Goal: Task Accomplishment & Management: Manage account settings

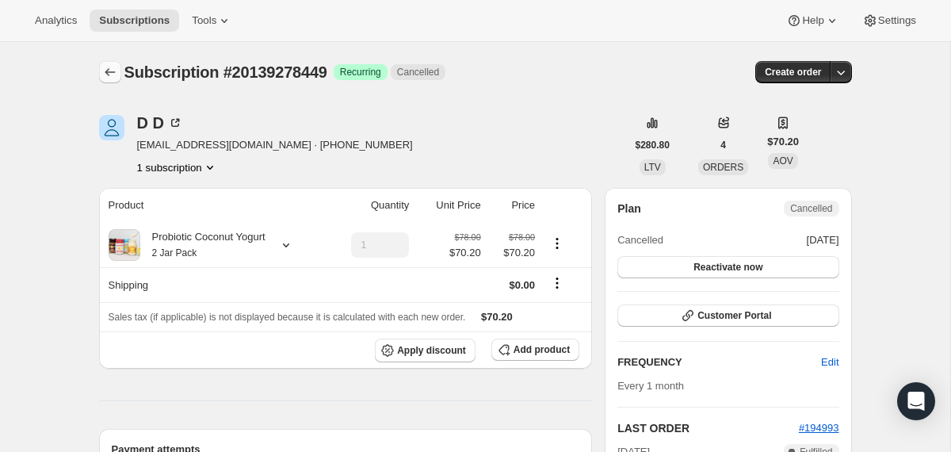
click at [109, 75] on icon "Subscriptions" at bounding box center [110, 72] width 16 height 16
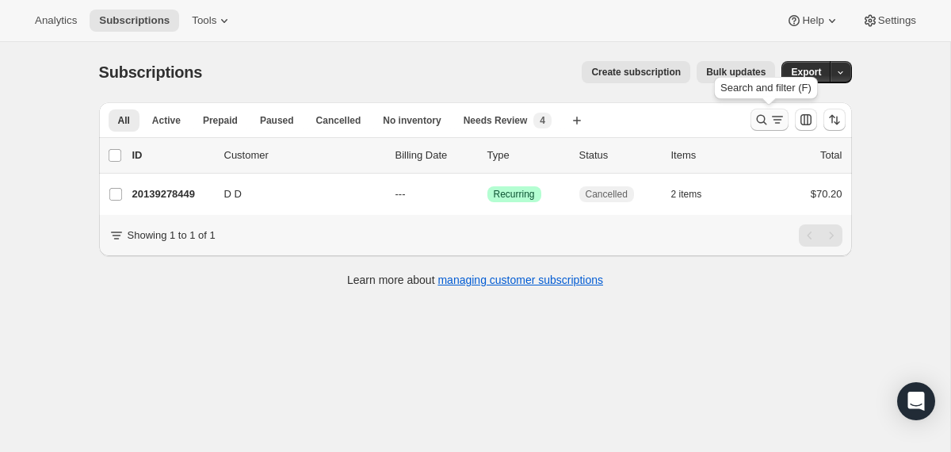
click at [764, 117] on icon "Search and filter results" at bounding box center [761, 120] width 10 height 10
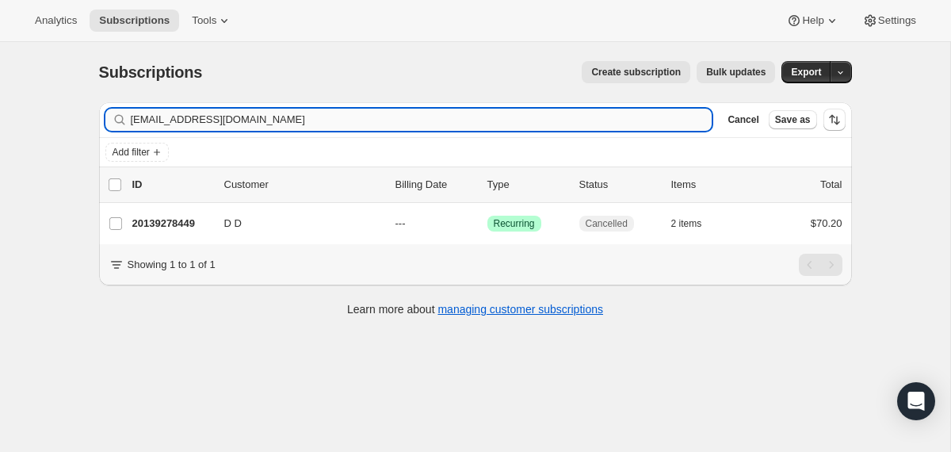
click at [506, 117] on input "[EMAIL_ADDRESS][DOMAIN_NAME]" at bounding box center [422, 120] width 582 height 22
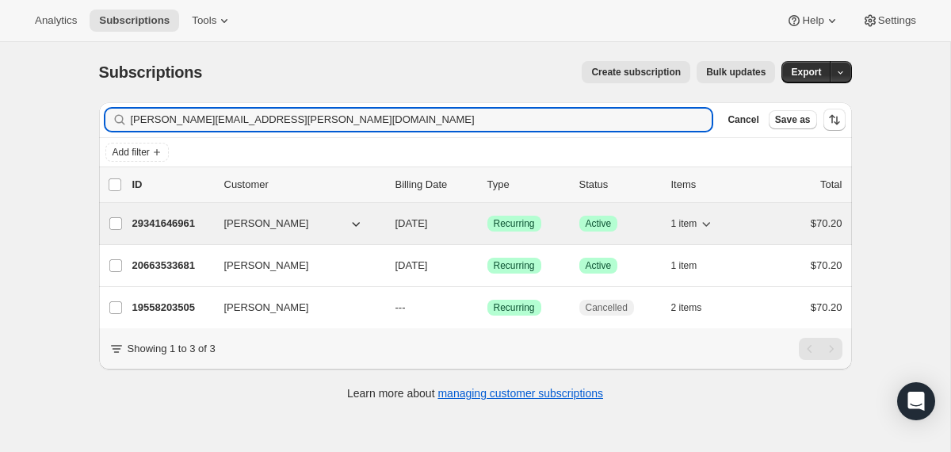
type input "[PERSON_NAME][EMAIL_ADDRESS][PERSON_NAME][DOMAIN_NAME]"
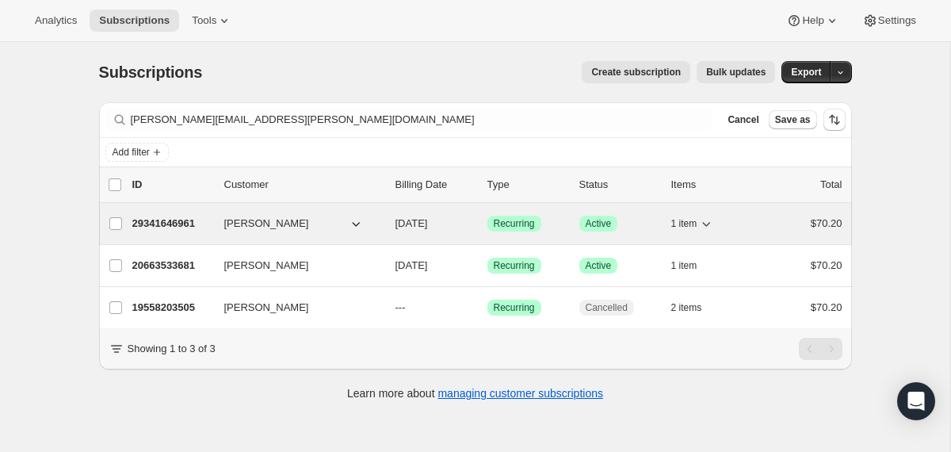
click at [388, 226] on div "29341646961 [PERSON_NAME] [DATE] Success Recurring Success Active 1 item $70.20" at bounding box center [487, 223] width 710 height 22
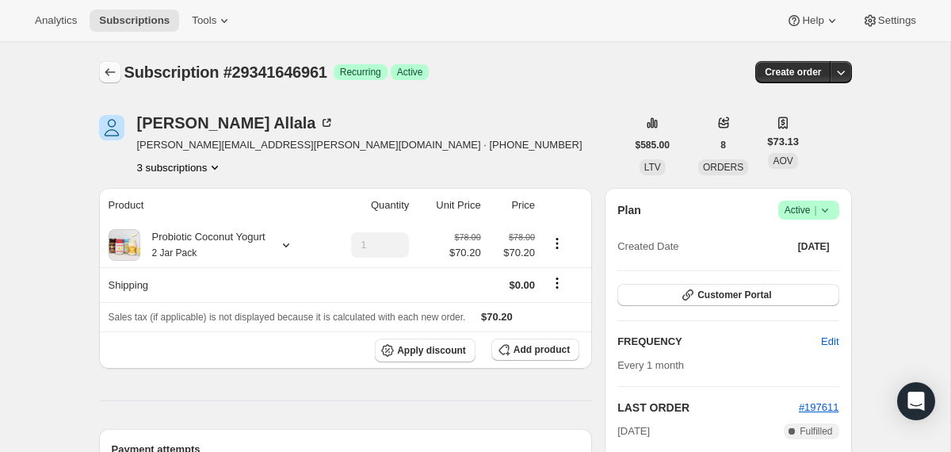
click at [115, 75] on icon "Subscriptions" at bounding box center [110, 72] width 16 height 16
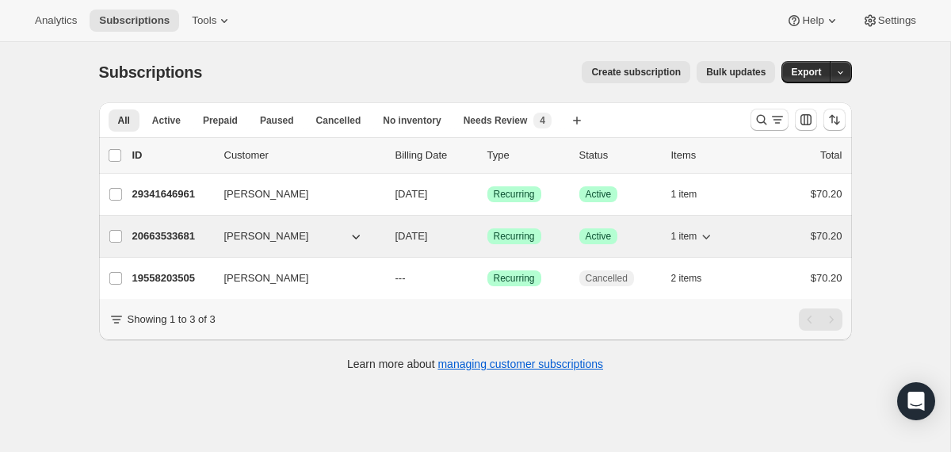
click at [380, 241] on div "[PERSON_NAME]" at bounding box center [303, 236] width 158 height 16
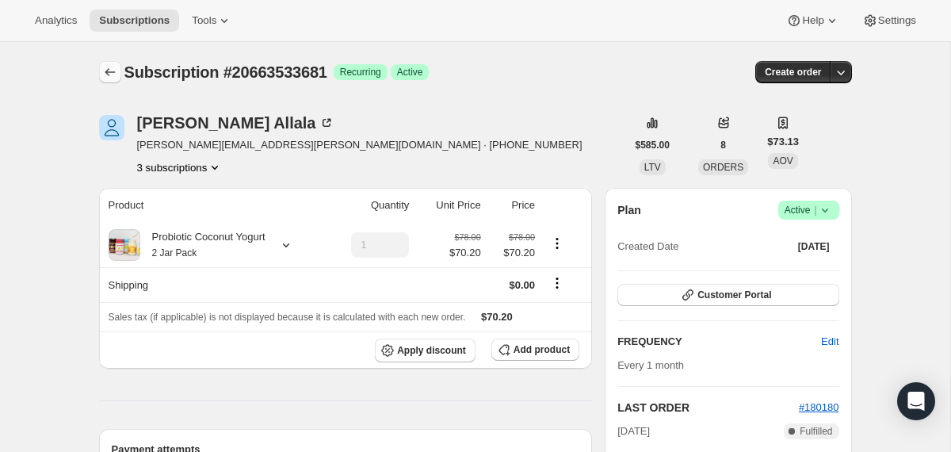
click at [113, 71] on icon "Subscriptions" at bounding box center [110, 72] width 16 height 16
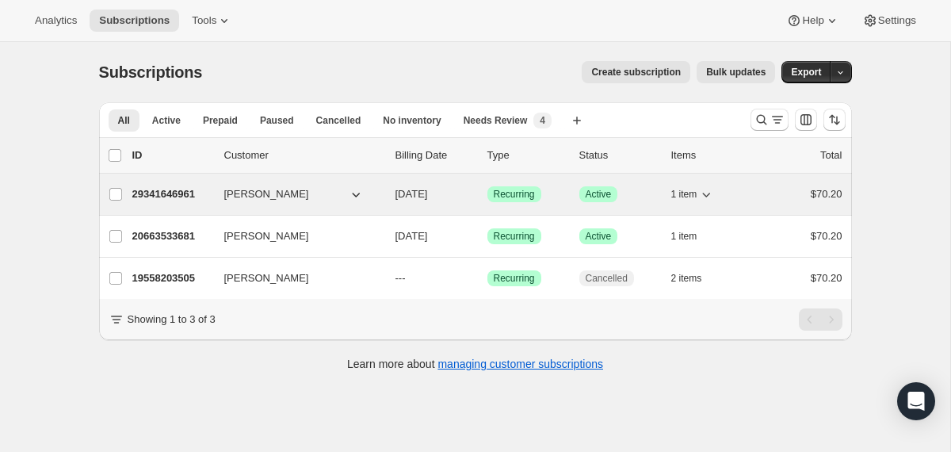
click at [396, 190] on span "[DATE]" at bounding box center [411, 194] width 32 height 12
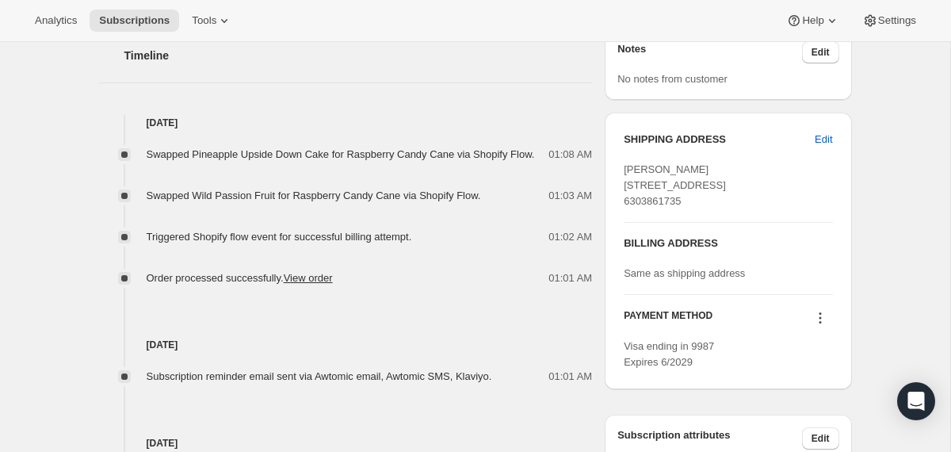
scroll to position [629, 0]
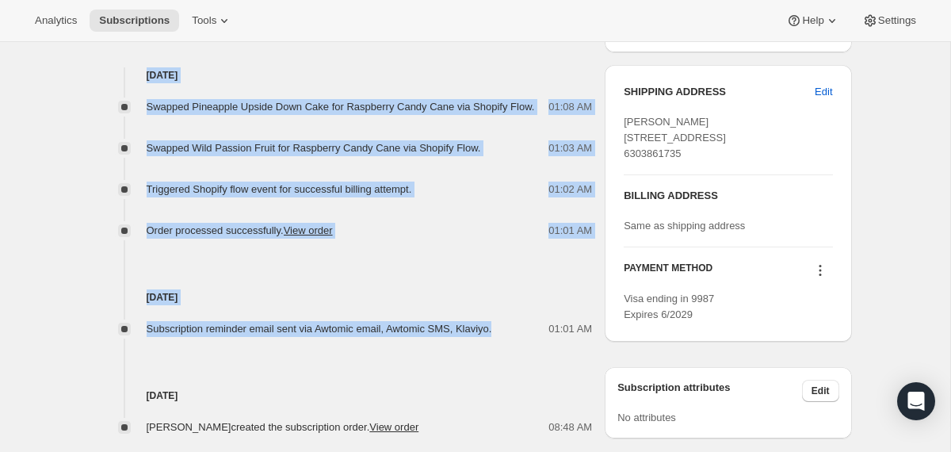
drag, startPoint x: 523, startPoint y: 349, endPoint x: 413, endPoint y: 51, distance: 317.7
click at [413, 51] on div "Timeline [DATE] Swapped Pineapple Upside Down Cake for Raspberry Candy Cane via…" at bounding box center [346, 201] width 494 height 467
copy div "[DATE] Swapped Pineapple Upside Down Cake for Raspberry Candy Cane via Shopify …"
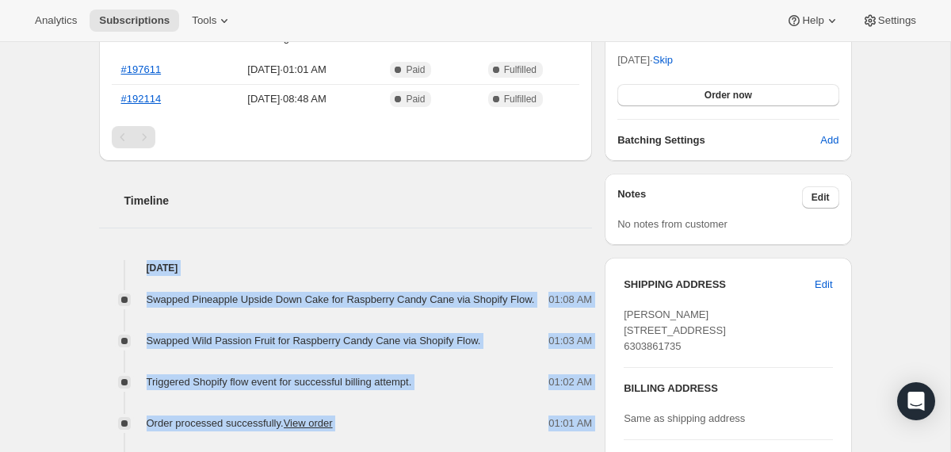
scroll to position [0, 0]
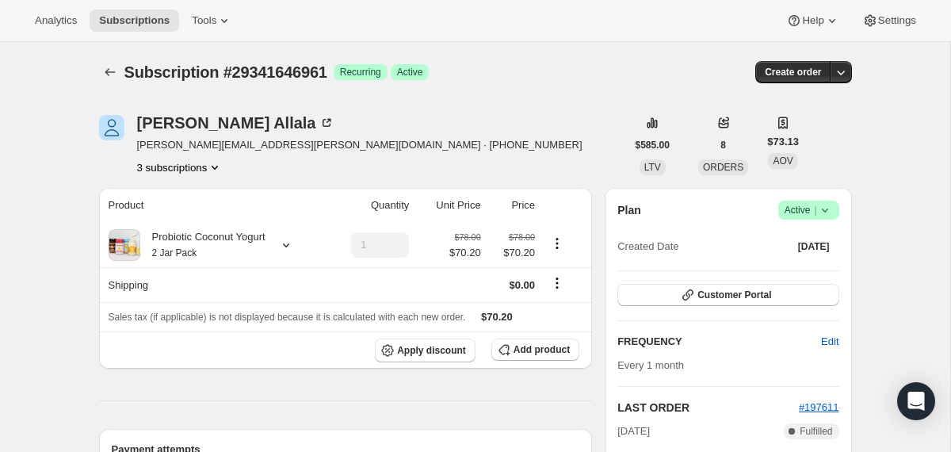
click at [250, 65] on span "Subscription #29341646961" at bounding box center [225, 71] width 203 height 17
copy span "Subscription #29341646961"
click at [109, 74] on icon "Subscriptions" at bounding box center [110, 72] width 16 height 16
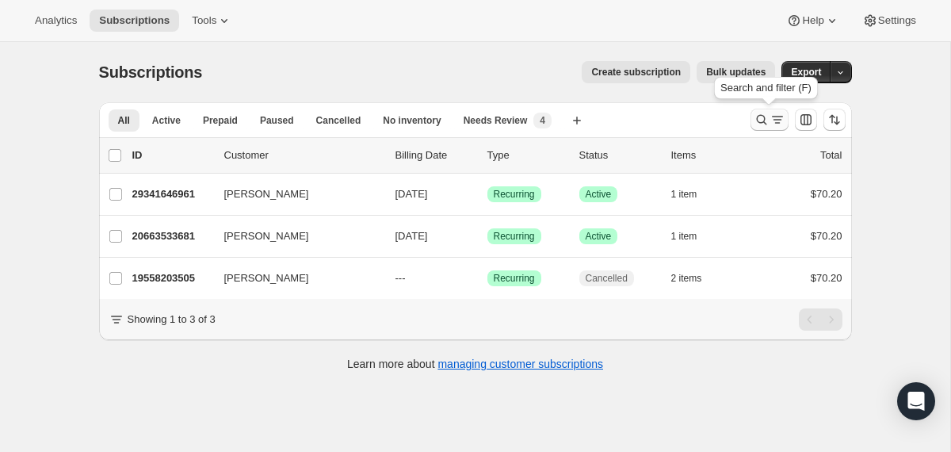
click at [758, 120] on icon "Search and filter results" at bounding box center [762, 120] width 16 height 16
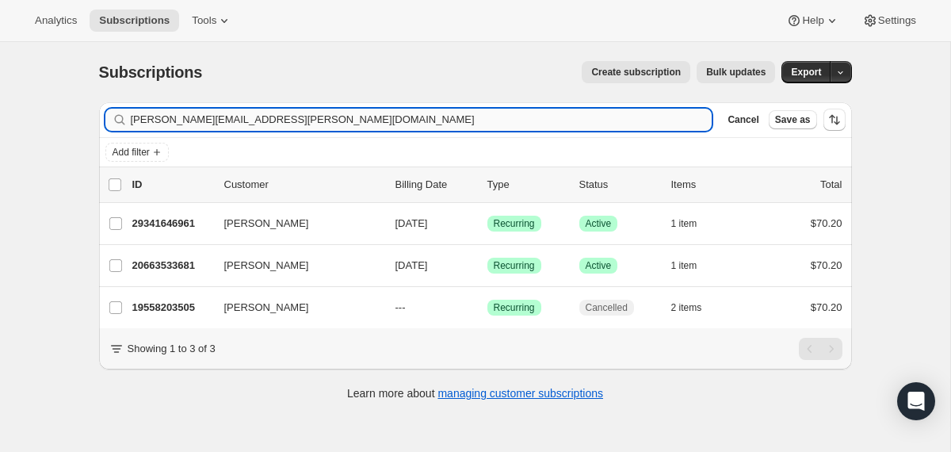
click at [602, 118] on input "[PERSON_NAME][EMAIL_ADDRESS][PERSON_NAME][DOMAIN_NAME]" at bounding box center [422, 120] width 582 height 22
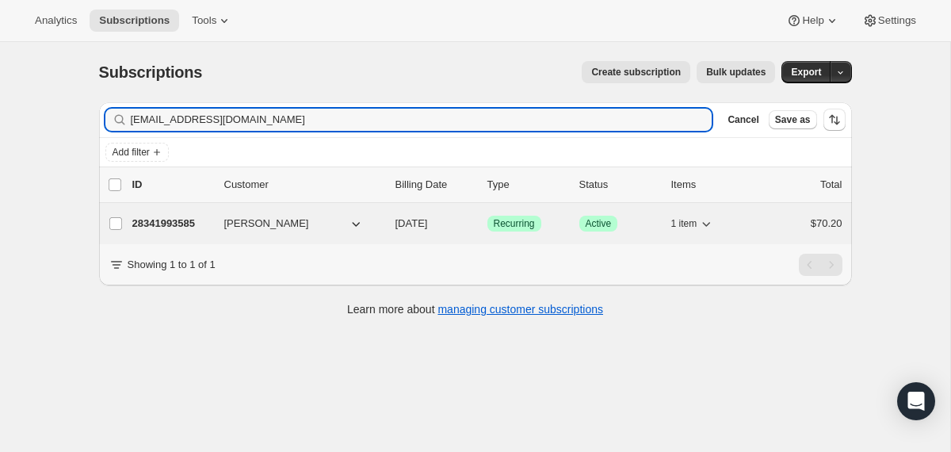
type input "[EMAIL_ADDRESS][DOMAIN_NAME]"
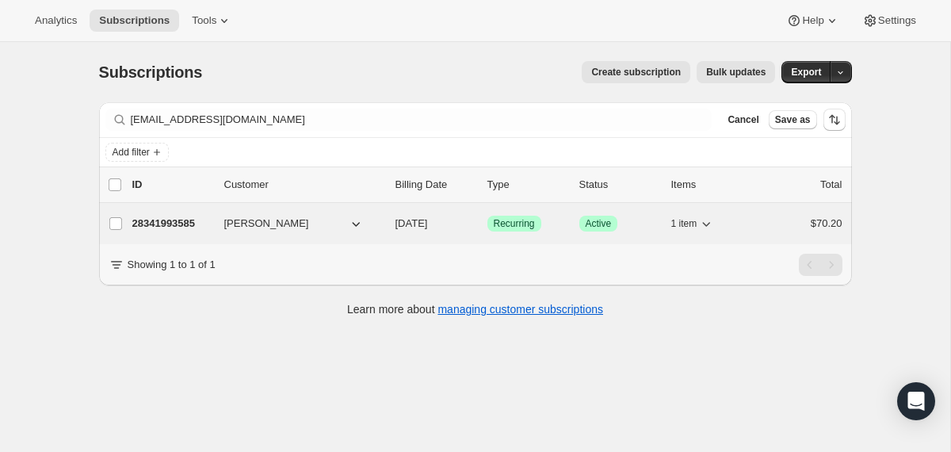
click at [399, 229] on span "[DATE]" at bounding box center [411, 223] width 32 height 12
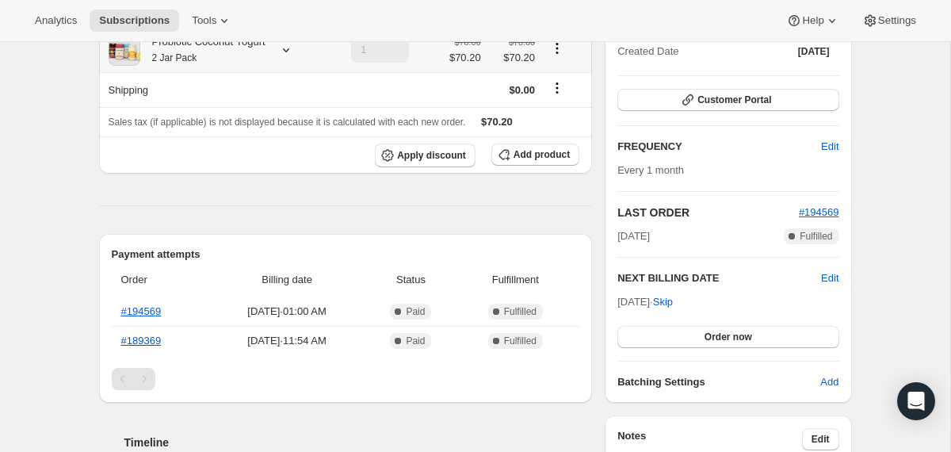
scroll to position [230, 0]
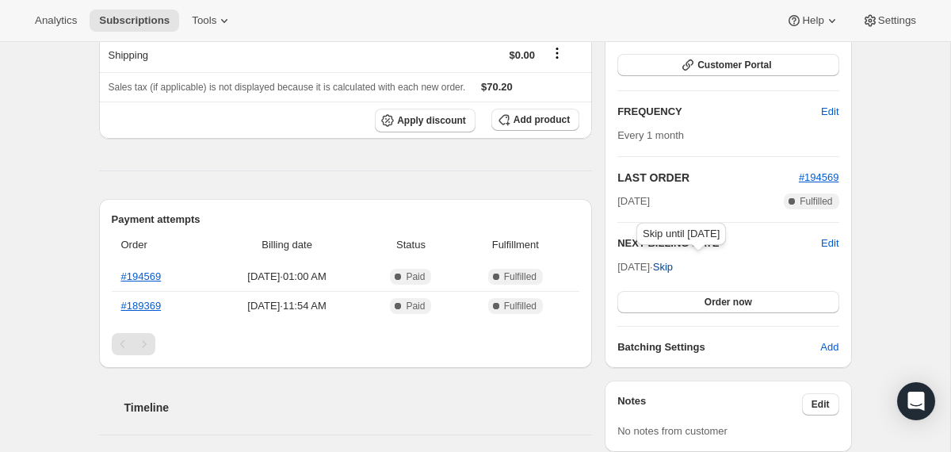
click at [673, 265] on span "Skip" at bounding box center [663, 267] width 20 height 16
